Goal: Information Seeking & Learning: Check status

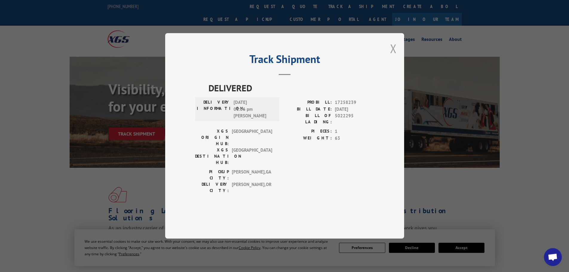
click at [391, 56] on button "Close modal" at bounding box center [393, 49] width 7 height 16
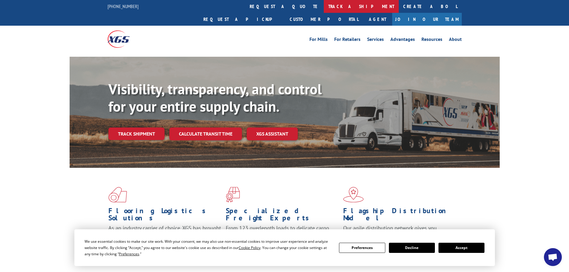
click at [324, 6] on link "track a shipment" at bounding box center [361, 6] width 75 height 13
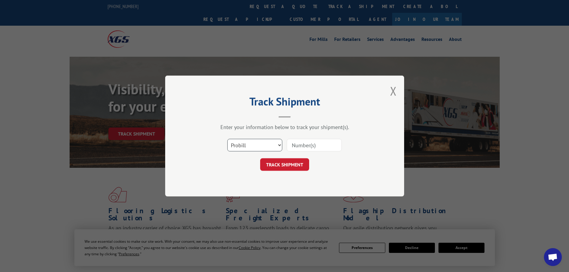
click at [253, 142] on select "Select category... Probill BOL PO" at bounding box center [254, 145] width 55 height 13
select select "bol"
click at [227, 139] on select "Select category... Probill BOL PO" at bounding box center [254, 145] width 55 height 13
click at [299, 145] on input at bounding box center [314, 145] width 55 height 13
paste input "6006086"
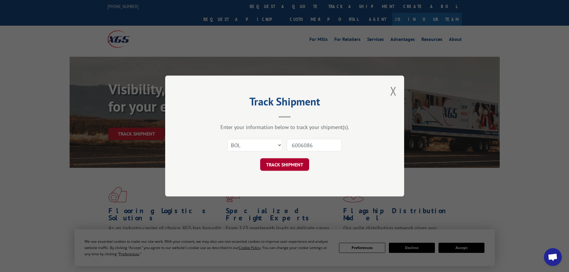
type input "6006086"
click at [292, 167] on button "TRACK SHIPMENT" at bounding box center [284, 164] width 49 height 13
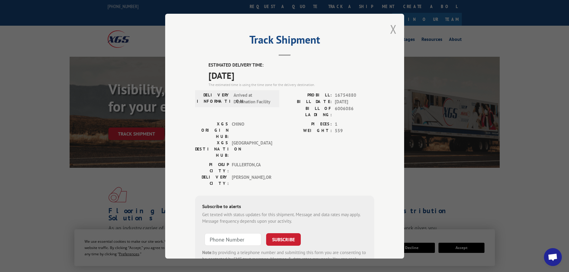
click at [391, 29] on button "Close modal" at bounding box center [393, 29] width 7 height 16
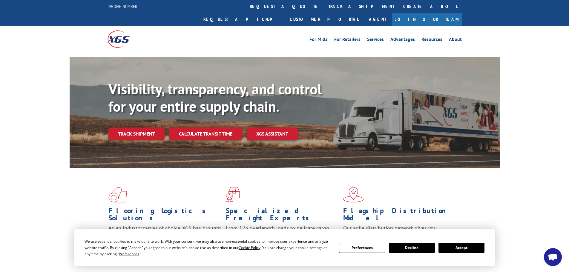
click at [324, 8] on link "track a shipment" at bounding box center [361, 6] width 75 height 13
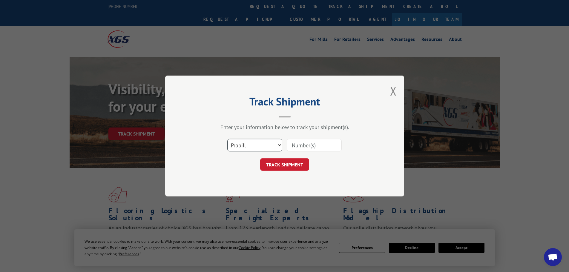
click at [257, 143] on select "Select category... Probill BOL PO" at bounding box center [254, 145] width 55 height 13
select select "bol"
click at [227, 139] on select "Select category... Probill BOL PO" at bounding box center [254, 145] width 55 height 13
click at [302, 147] on input at bounding box center [314, 145] width 55 height 13
paste input "6006085"
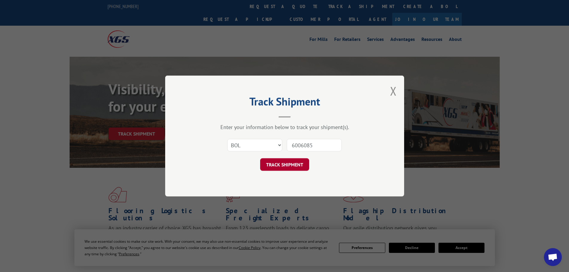
type input "6006085"
click at [293, 164] on button "TRACK SHIPMENT" at bounding box center [284, 164] width 49 height 13
